Goal: Navigation & Orientation: Understand site structure

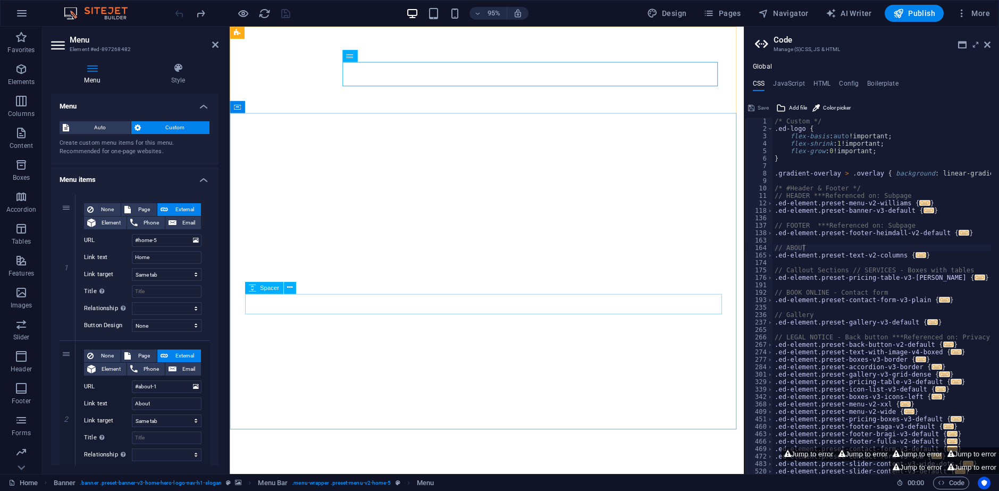
select select
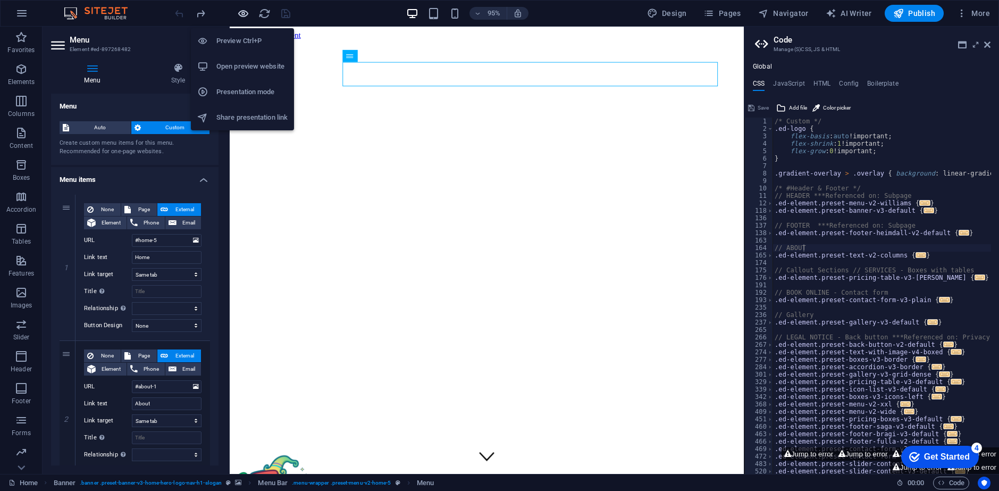
click at [239, 13] on icon "button" at bounding box center [243, 13] width 12 height 12
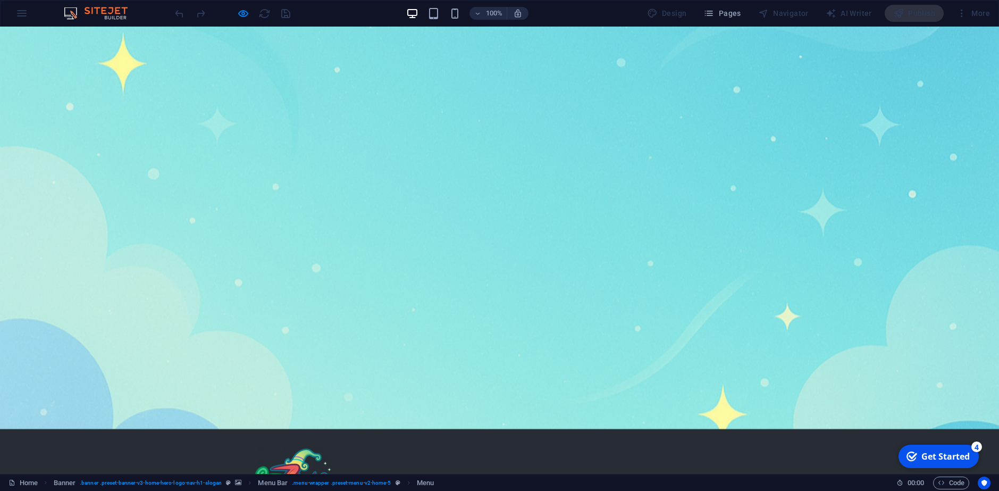
click at [0, 0] on div "100% Design Pages Navigator AI Writer Publish More" at bounding box center [0, 0] width 0 height 0
click at [0, 0] on div at bounding box center [0, 0] width 0 height 0
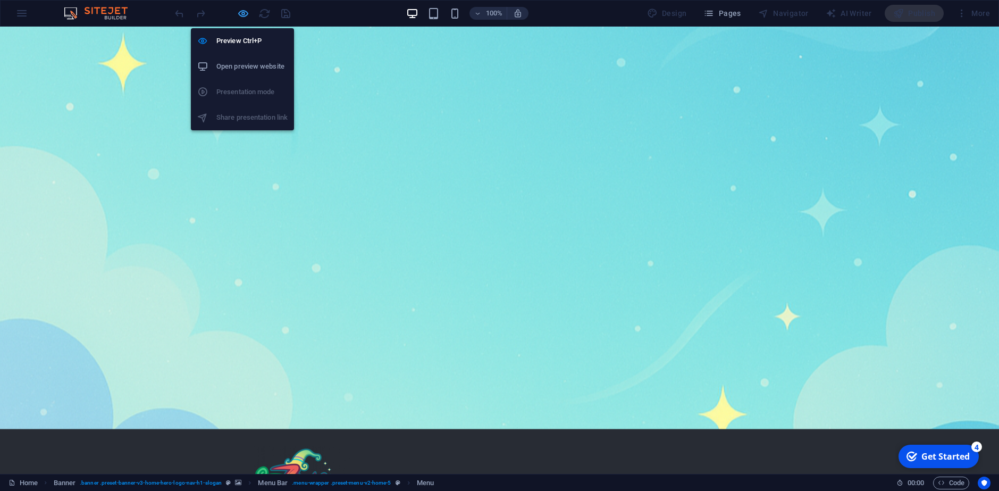
click at [0, 0] on icon "button" at bounding box center [0, 0] width 0 height 0
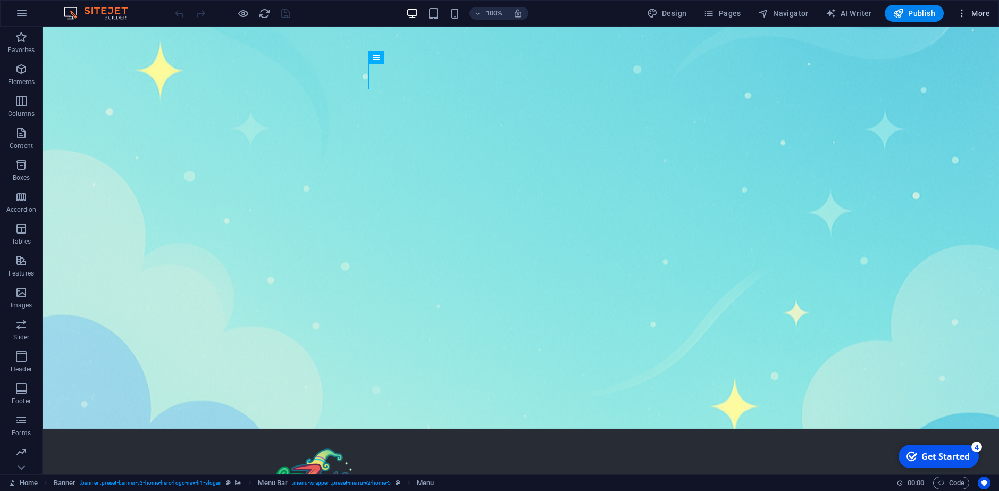
drag, startPoint x: 303, startPoint y: 0, endPoint x: 981, endPoint y: 15, distance: 677.8
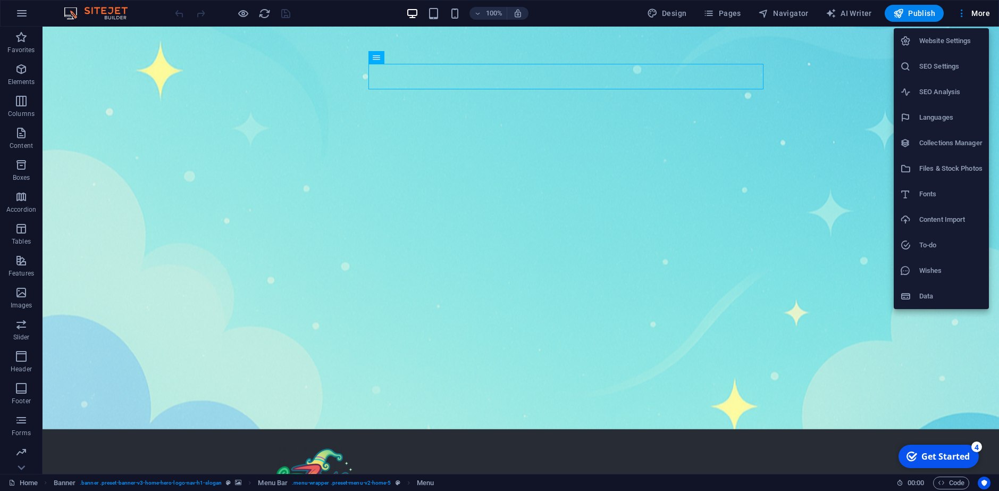
click at [763, 177] on div at bounding box center [499, 245] width 999 height 491
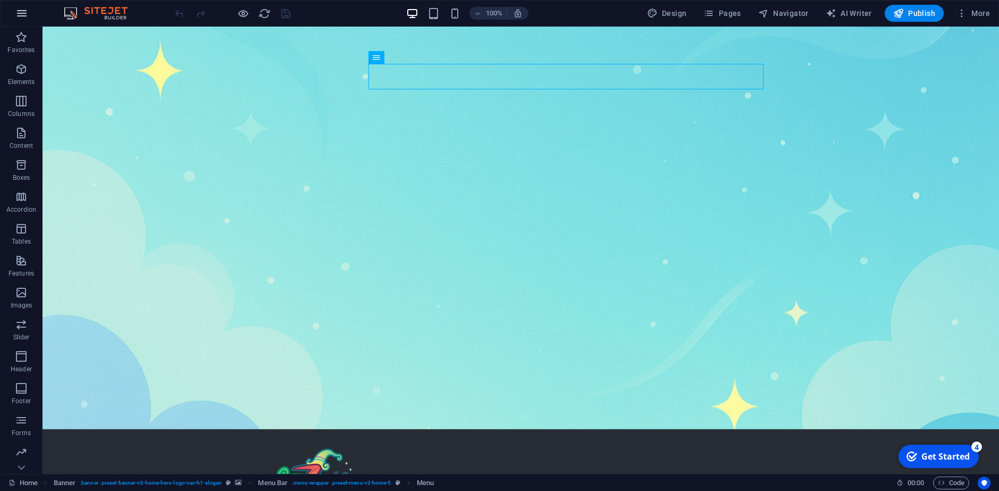
click at [29, 15] on button "button" at bounding box center [22, 14] width 26 height 26
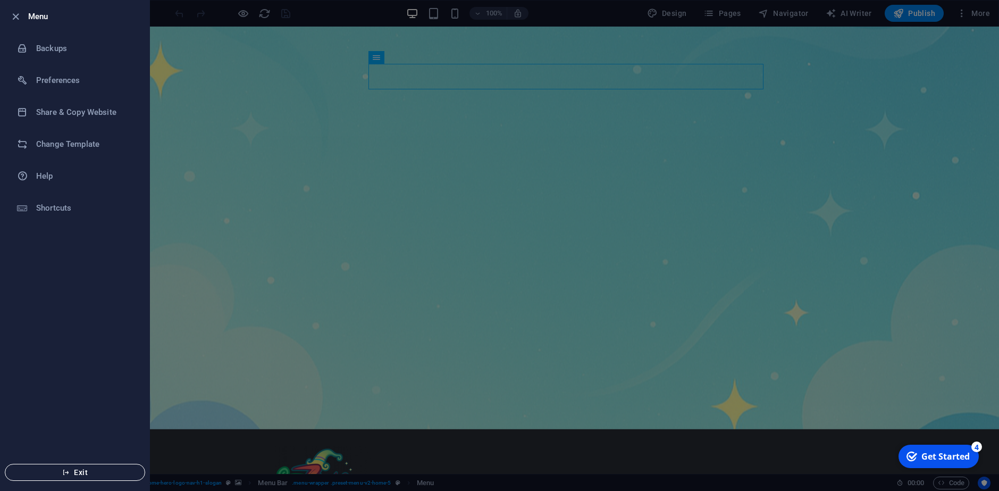
click at [77, 474] on span "Exit" at bounding box center [75, 472] width 122 height 9
